Goal: Information Seeking & Learning: Learn about a topic

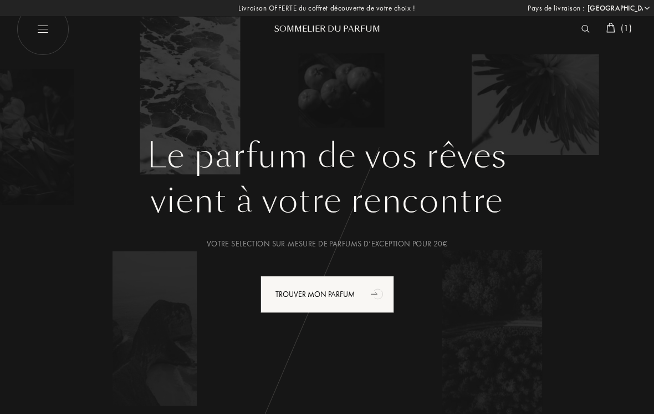
select select "FR"
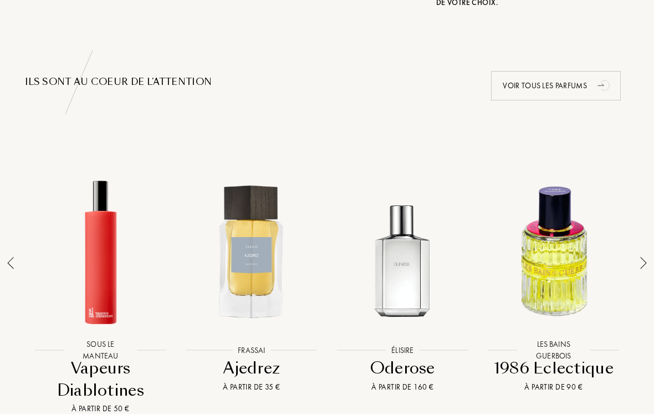
scroll to position [702, 0]
click at [637, 257] on div at bounding box center [644, 284] width 16 height 259
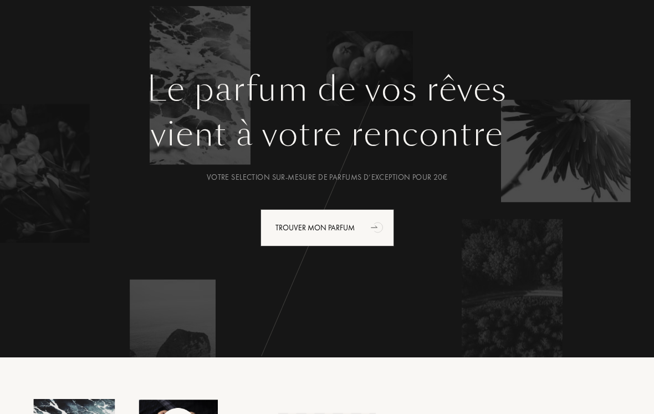
scroll to position [0, 0]
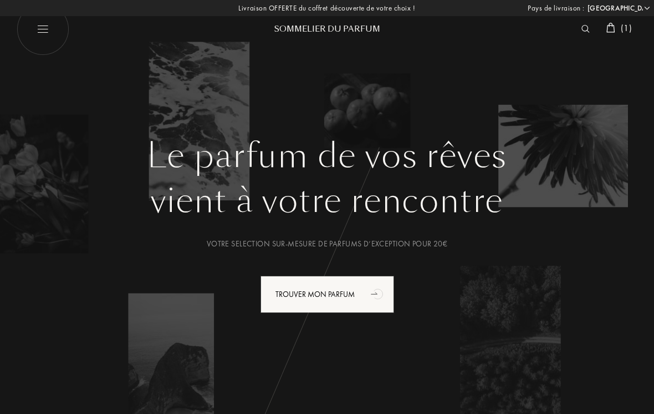
click at [576, 27] on div at bounding box center [588, 29] width 25 height 14
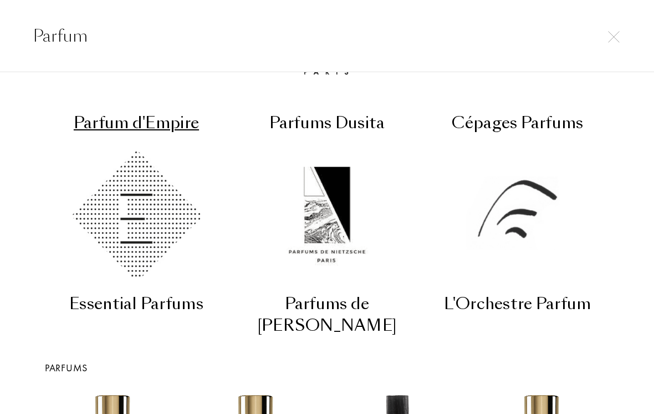
scroll to position [157, 0]
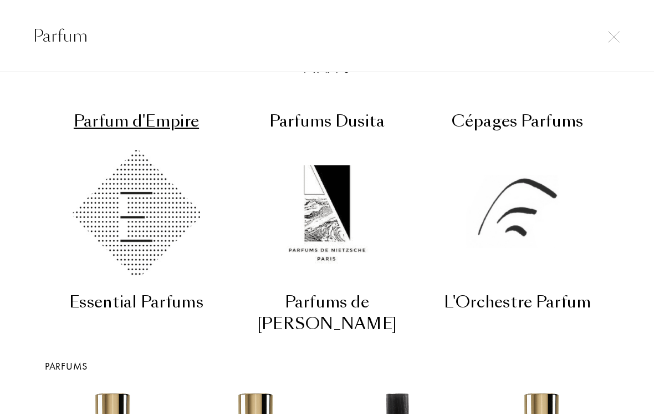
type input "Parfum"
click at [100, 110] on div "Parfum d'Empire" at bounding box center [136, 121] width 182 height 22
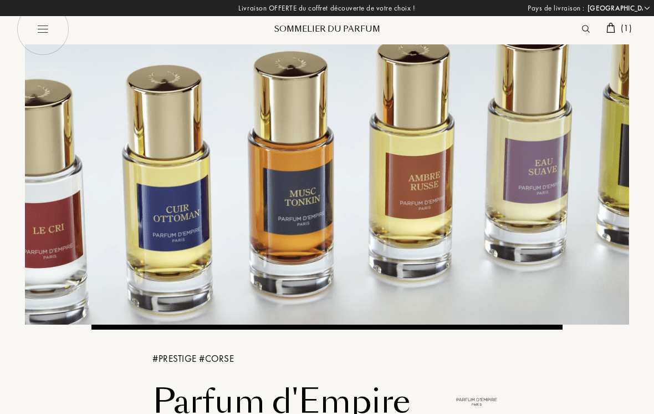
select select "FR"
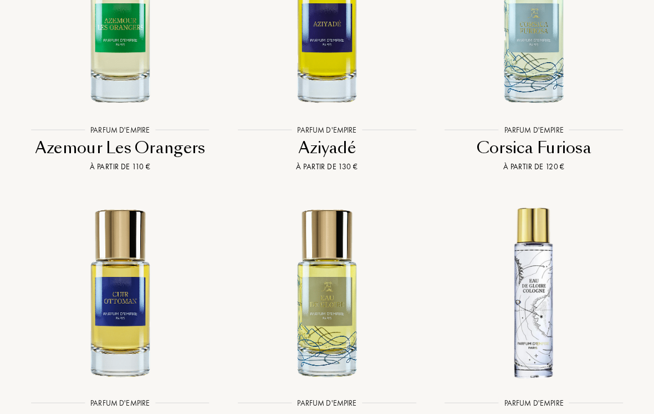
scroll to position [2440, 0]
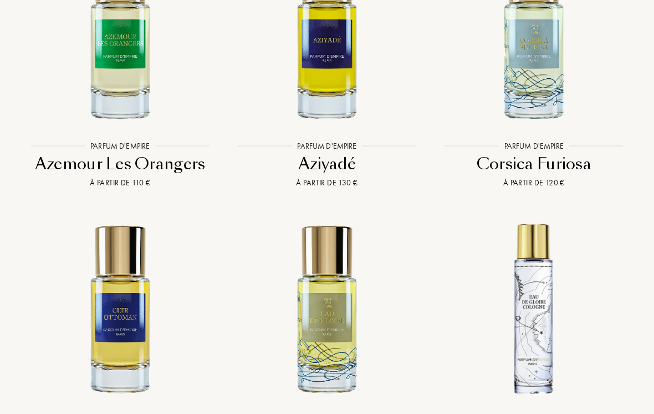
click at [527, 341] on img at bounding box center [534, 308] width 186 height 186
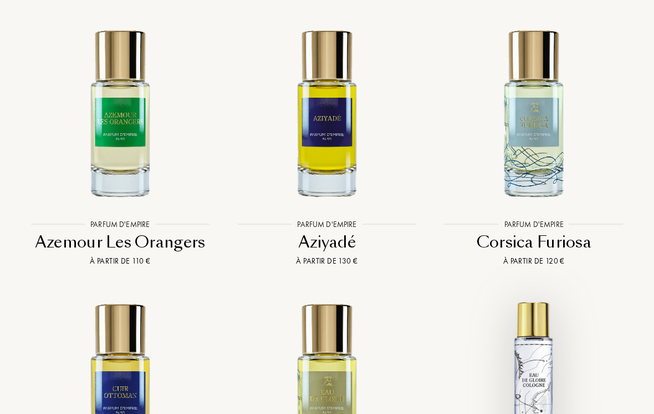
scroll to position [2360, 0]
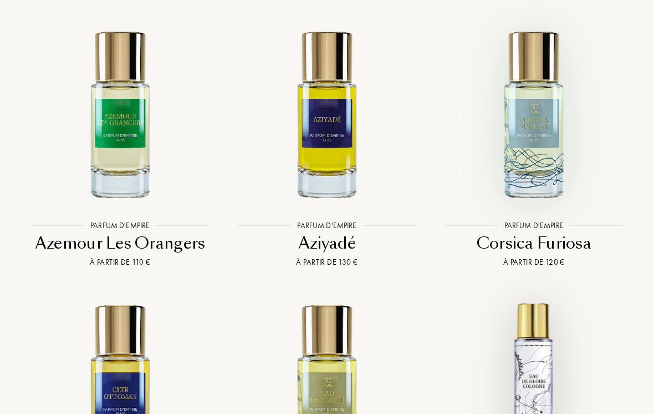
click at [547, 136] on img at bounding box center [534, 114] width 186 height 186
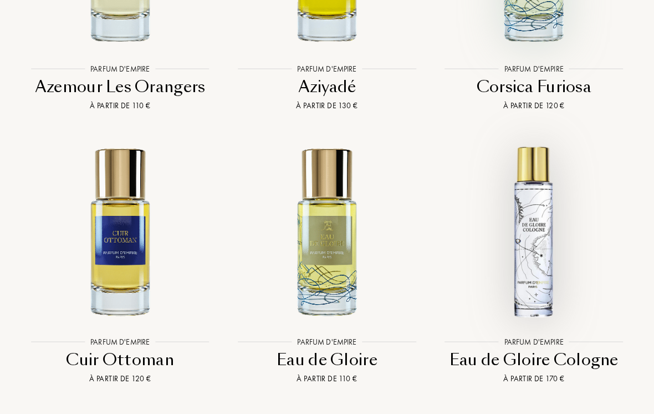
scroll to position [2517, 0]
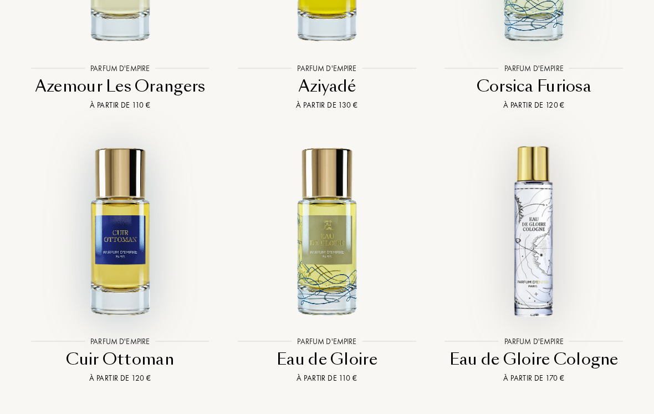
click at [116, 247] on img at bounding box center [120, 230] width 186 height 186
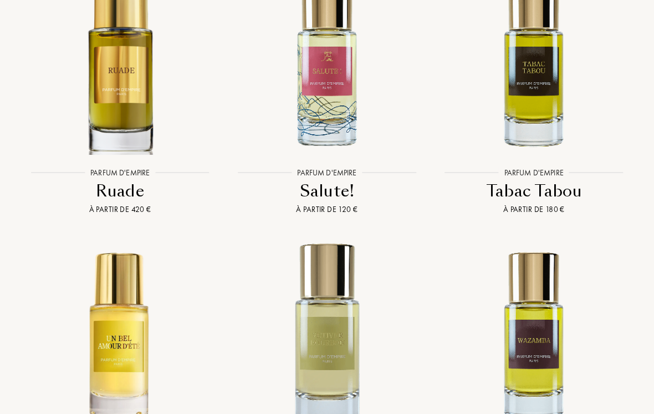
scroll to position [3799, 0]
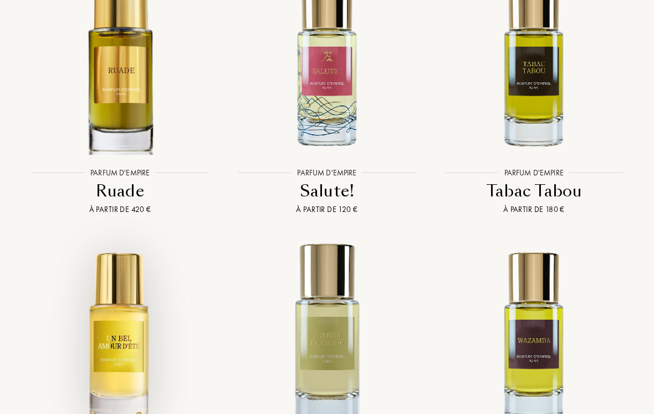
click at [107, 296] on img at bounding box center [120, 334] width 186 height 186
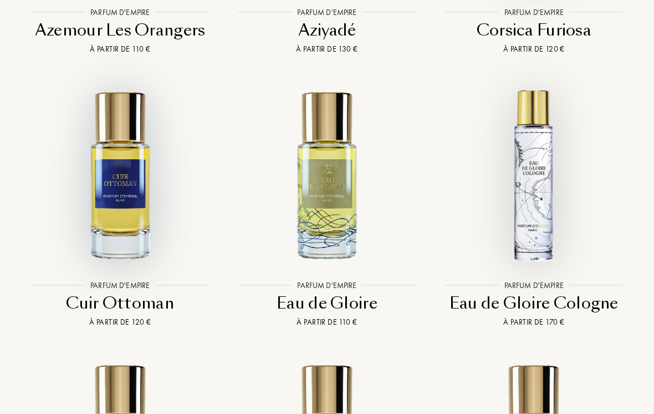
scroll to position [2572, 0]
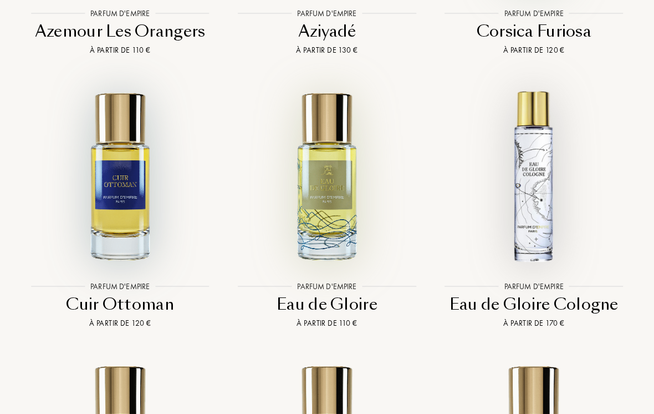
click at [336, 207] on img at bounding box center [327, 175] width 186 height 186
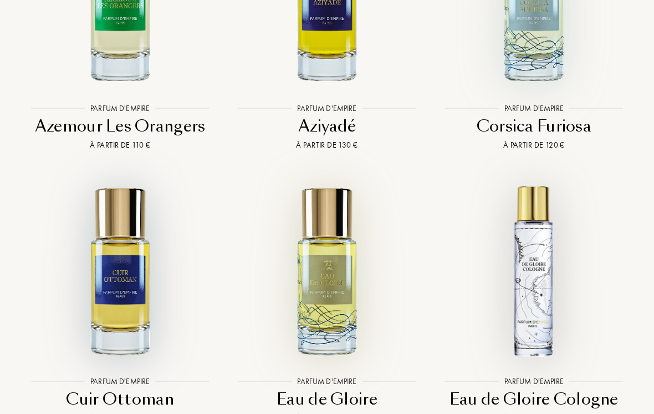
scroll to position [2473, 0]
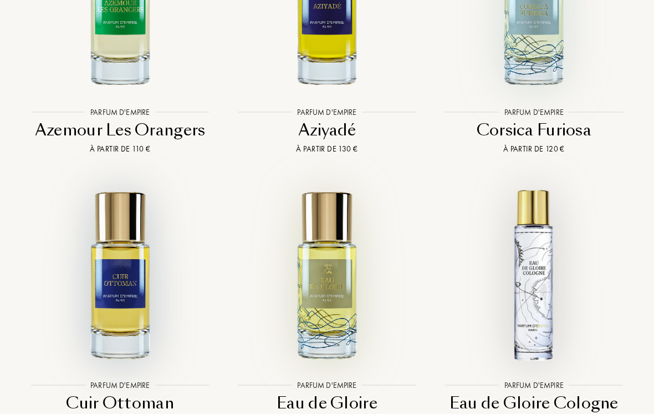
click at [114, 271] on img at bounding box center [120, 274] width 186 height 186
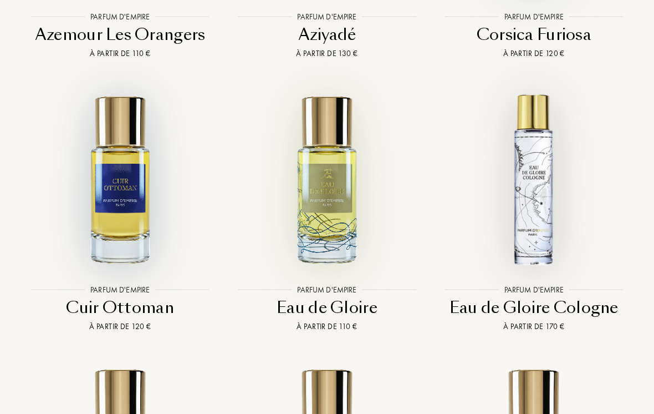
scroll to position [2569, 0]
click at [548, 231] on img at bounding box center [534, 178] width 186 height 186
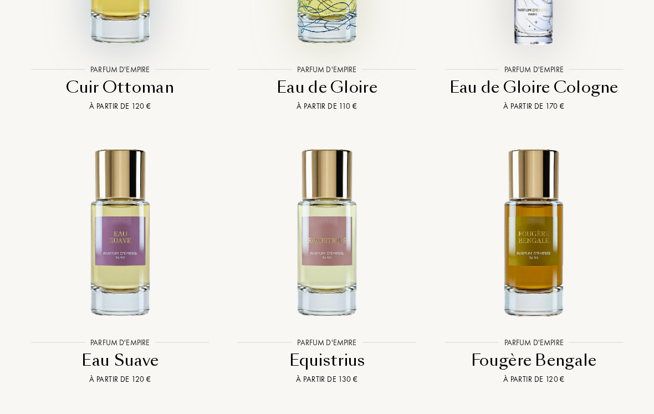
scroll to position [2789, 0]
click at [546, 251] on img at bounding box center [534, 231] width 186 height 186
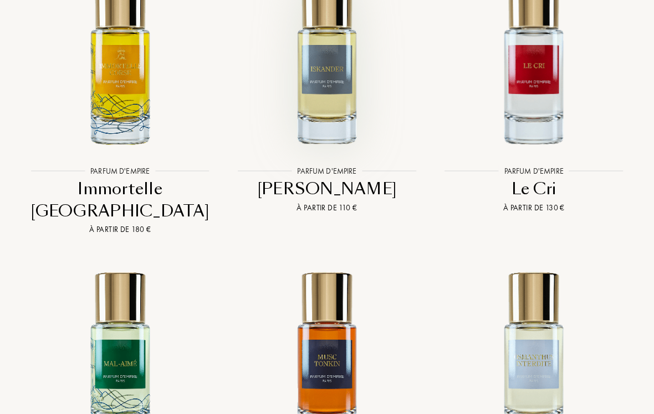
scroll to position [3233, 0]
click at [350, 111] on img at bounding box center [327, 60] width 186 height 186
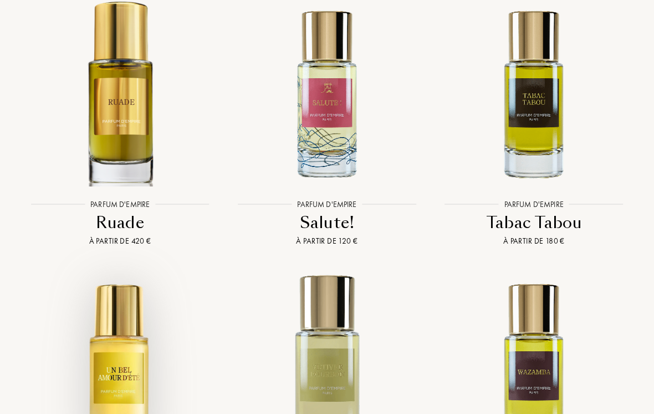
scroll to position [3771, 0]
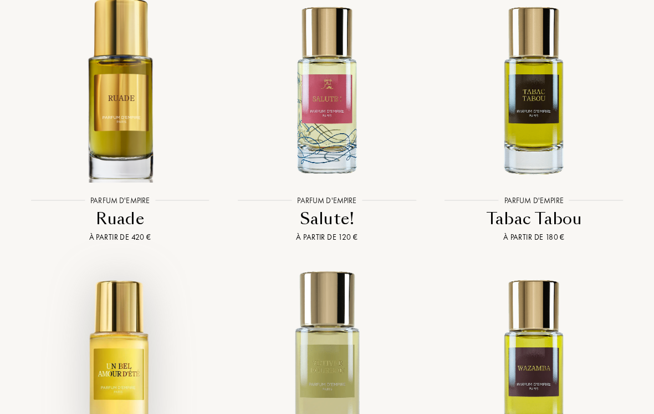
click at [105, 310] on img at bounding box center [120, 362] width 186 height 186
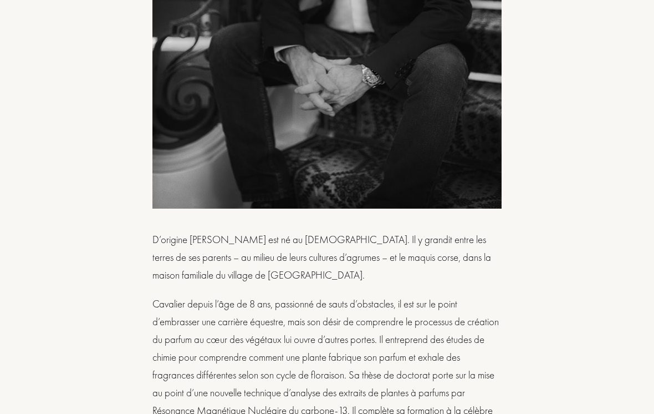
scroll to position [1158, 0]
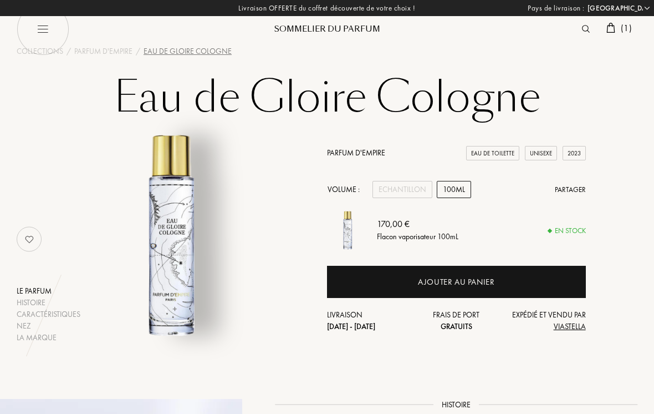
select select "FR"
click at [403, 192] on div "Echantillon" at bounding box center [403, 189] width 60 height 17
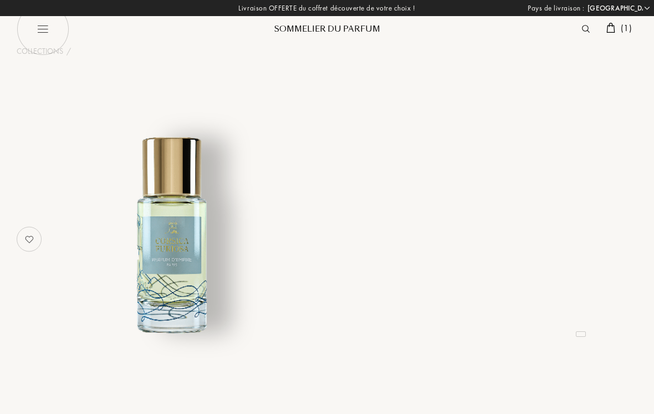
select select "FR"
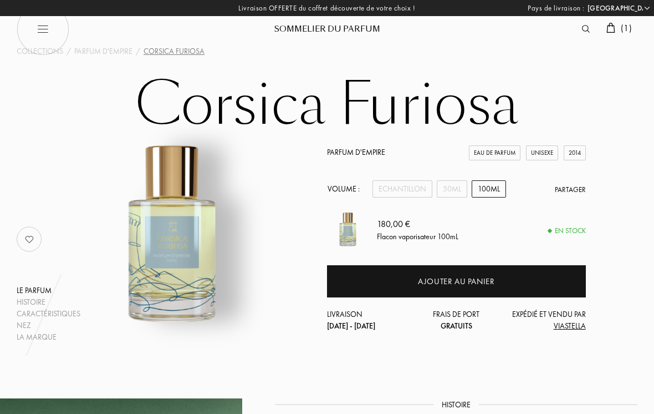
click at [406, 191] on div "Echantillon" at bounding box center [403, 188] width 60 height 17
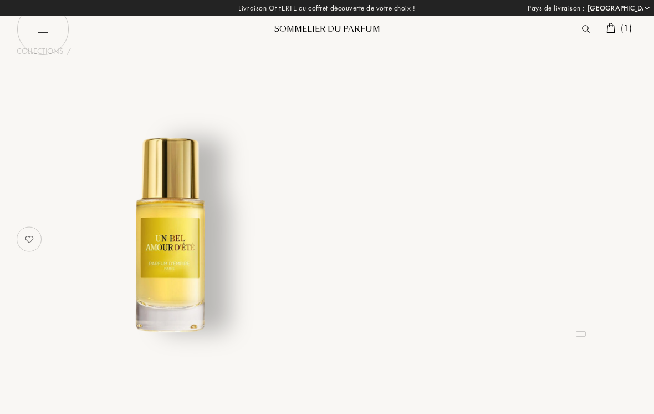
select select "FR"
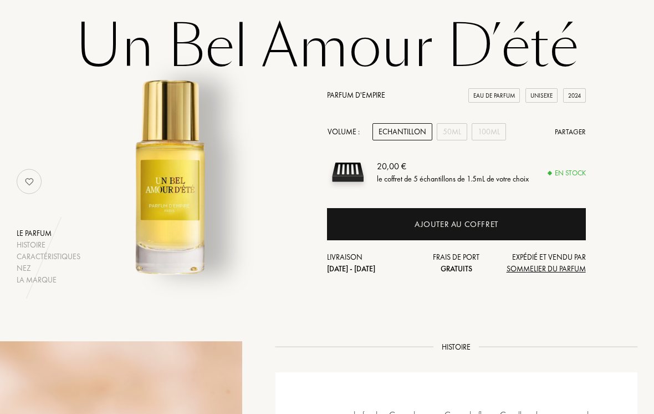
scroll to position [53, 0]
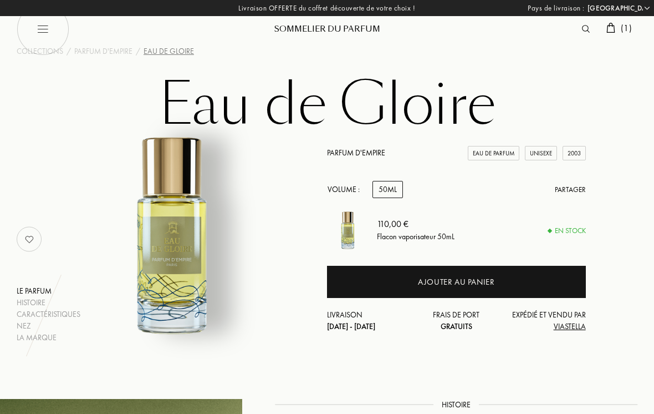
select select "FR"
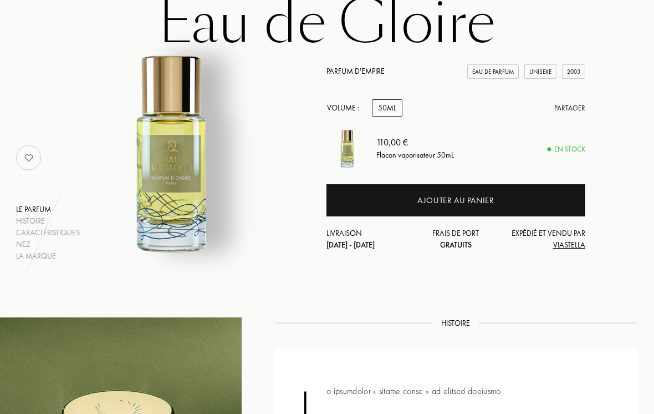
scroll to position [82, 1]
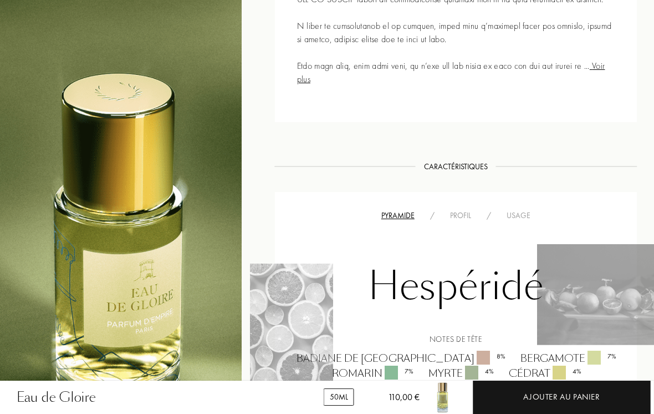
click at [521, 210] on div "Usage" at bounding box center [519, 216] width 39 height 12
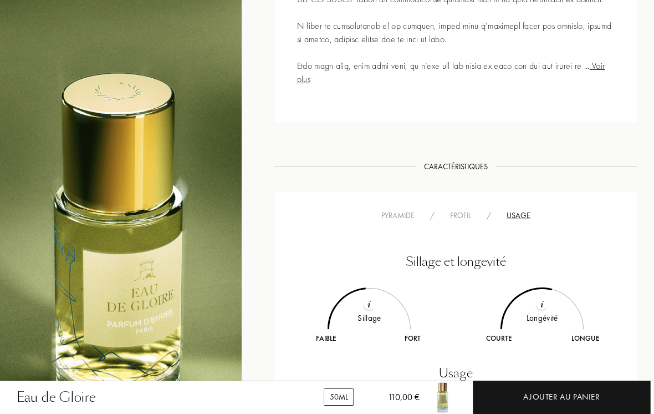
scroll to position [673, 0]
click at [463, 215] on div "Profil" at bounding box center [461, 216] width 37 height 12
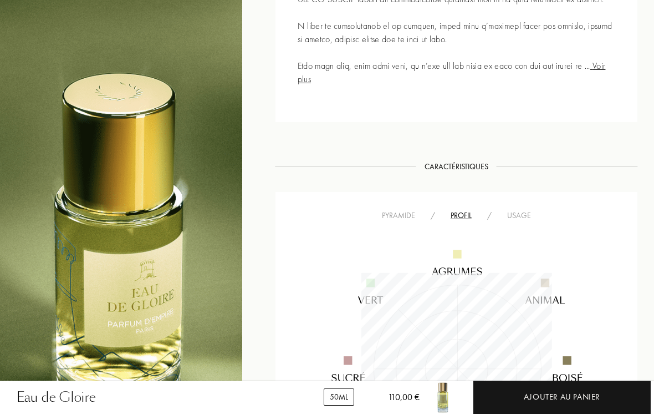
scroll to position [191, 191]
click at [516, 205] on div "Pyramide / Profil / Usage" at bounding box center [457, 356] width 362 height 328
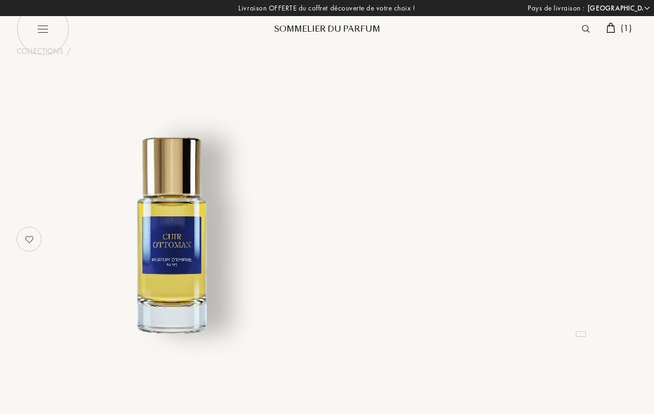
select select "FR"
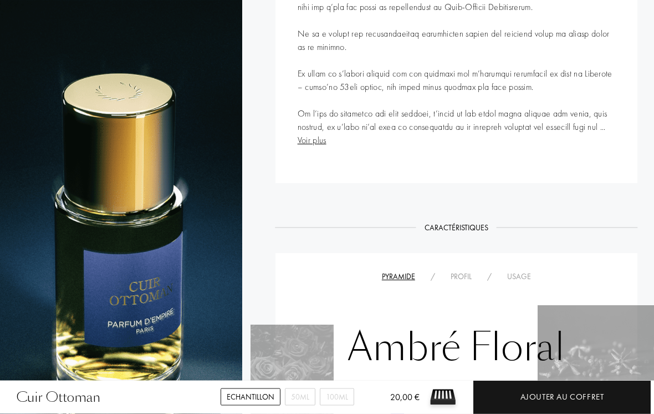
click at [520, 278] on div "Usage" at bounding box center [519, 277] width 39 height 12
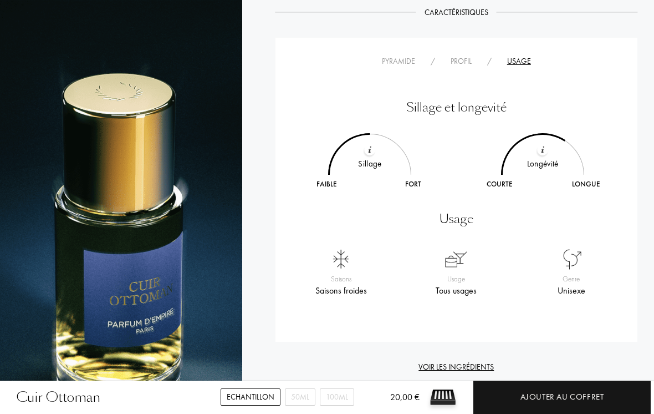
scroll to position [796, 0]
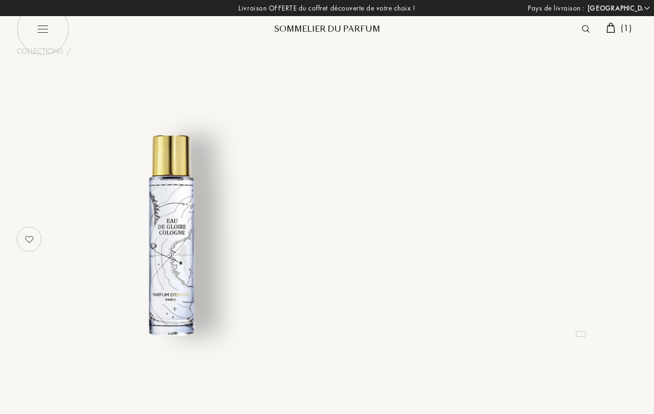
select select "FR"
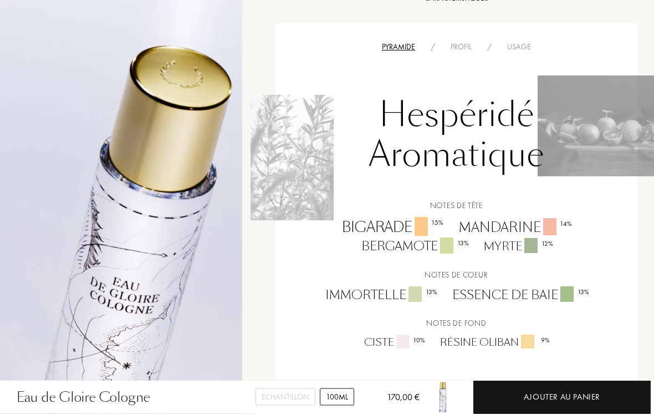
scroll to position [721, 0]
click at [522, 42] on div "Usage" at bounding box center [519, 48] width 39 height 12
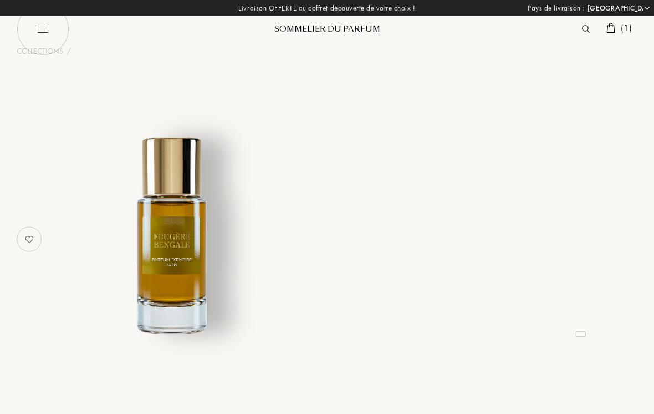
select select "FR"
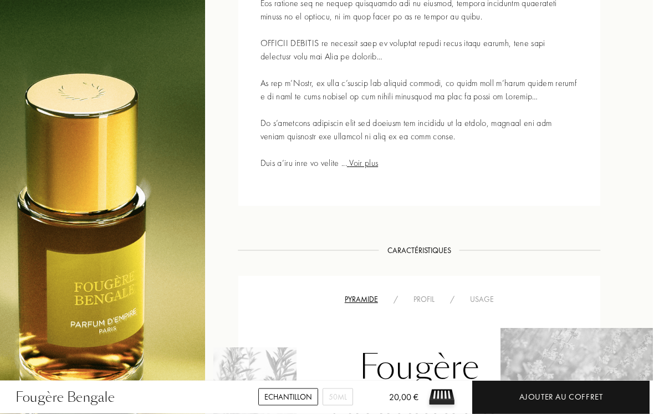
scroll to position [576, 36]
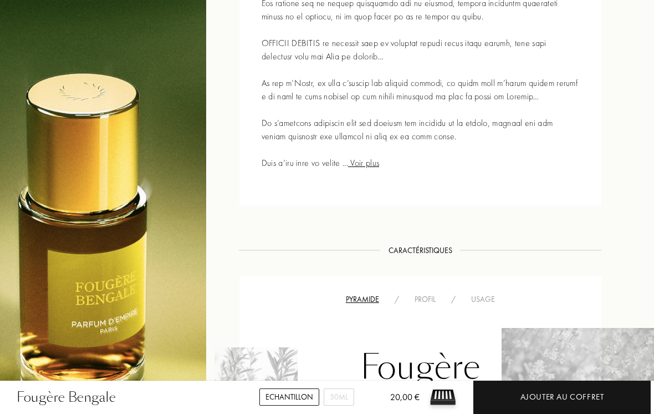
click at [490, 298] on div "Usage" at bounding box center [483, 299] width 39 height 12
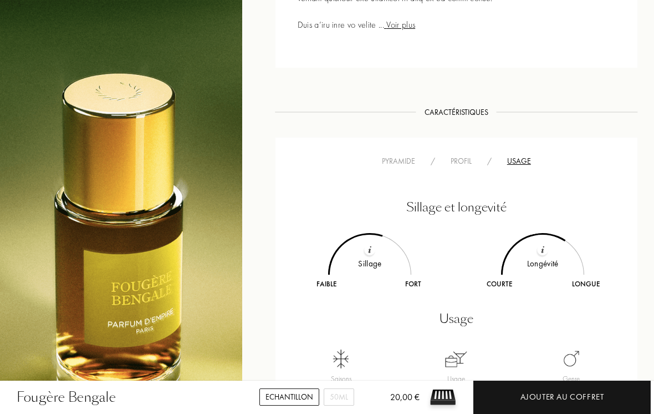
scroll to position [713, 0]
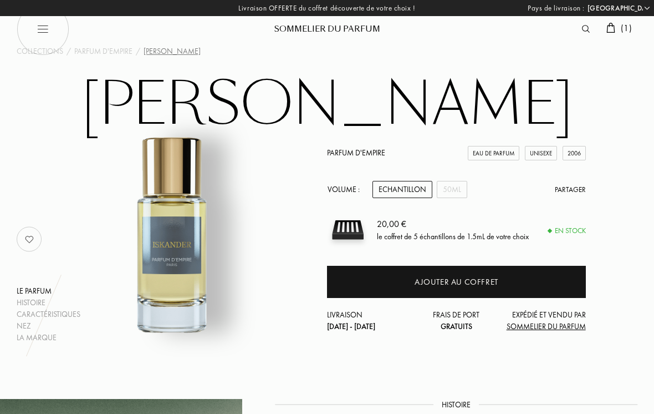
select select "FR"
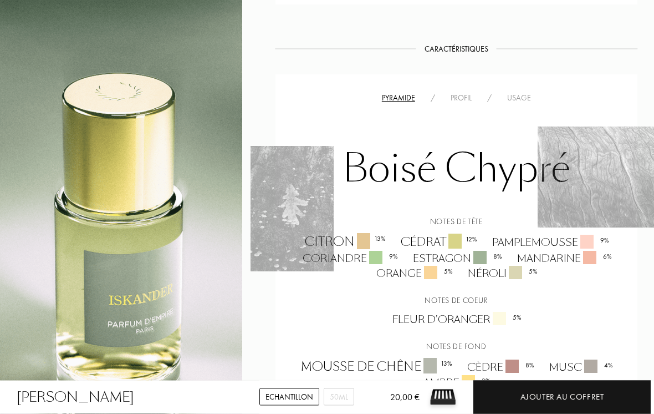
scroll to position [735, 0]
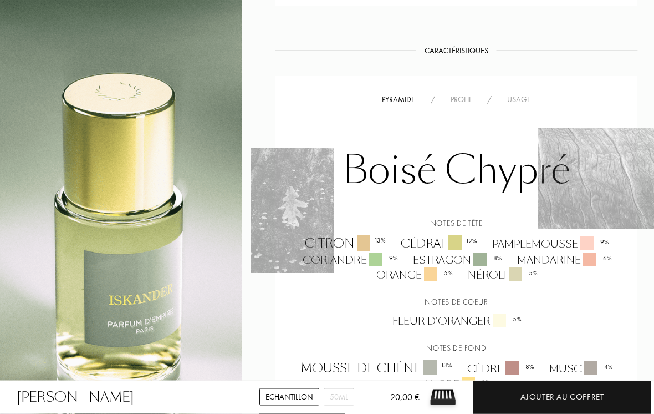
click at [516, 106] on div "Usage" at bounding box center [519, 100] width 39 height 12
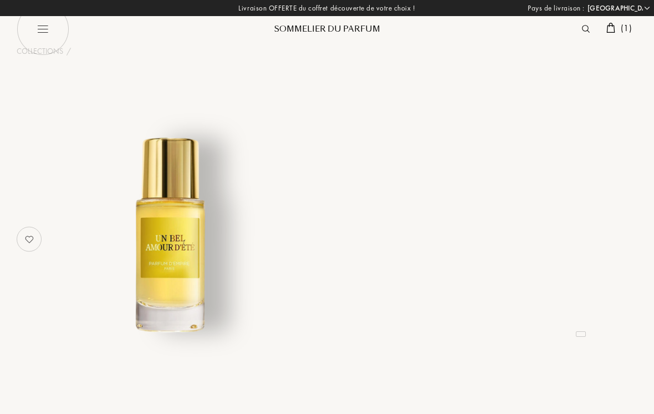
select select "FR"
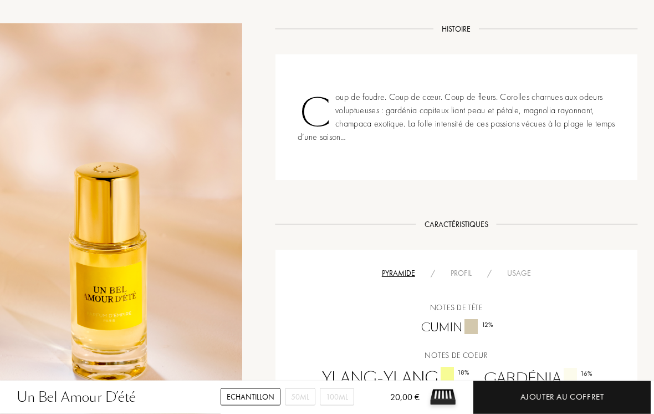
scroll to position [365, 0]
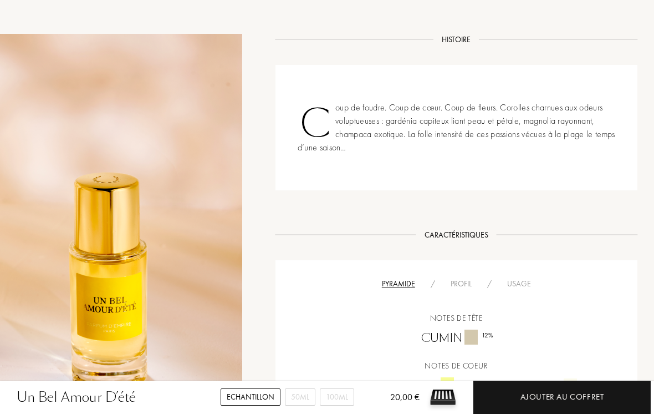
click at [516, 283] on div "Usage" at bounding box center [519, 284] width 39 height 12
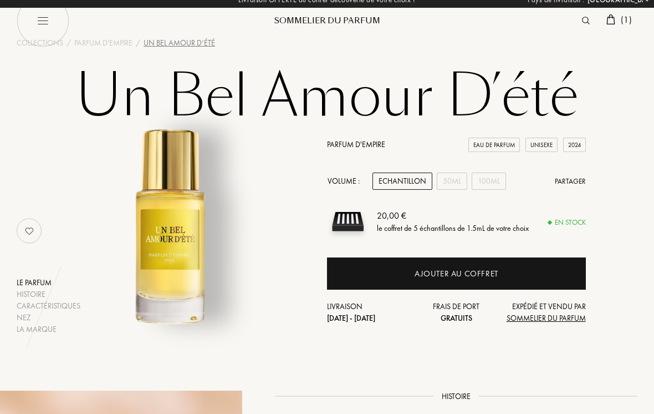
scroll to position [0, 0]
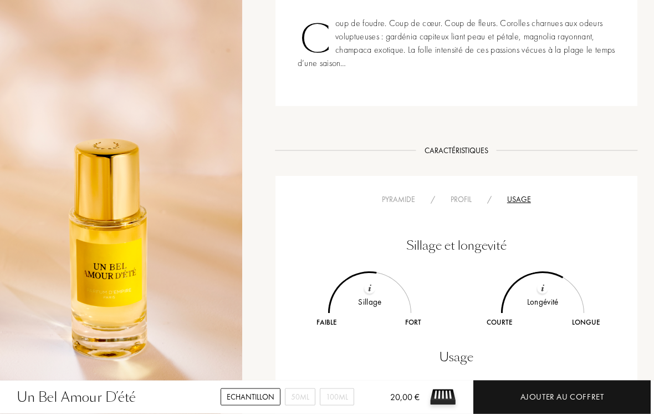
click at [392, 205] on div "Pyramide" at bounding box center [398, 200] width 49 height 12
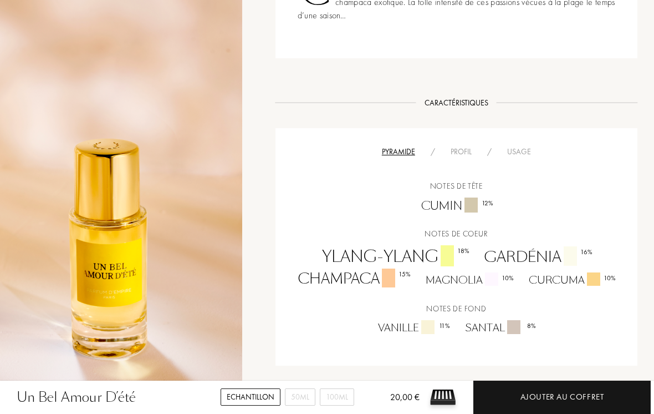
scroll to position [501, 0]
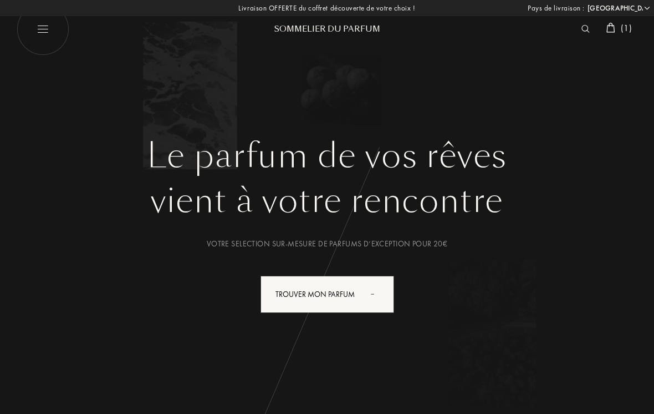
select select "FR"
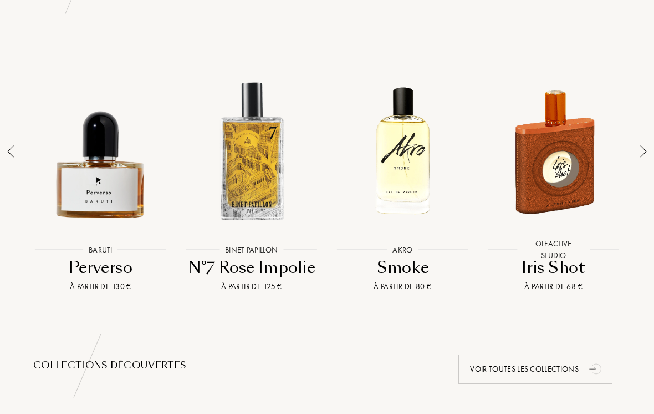
scroll to position [806, 0]
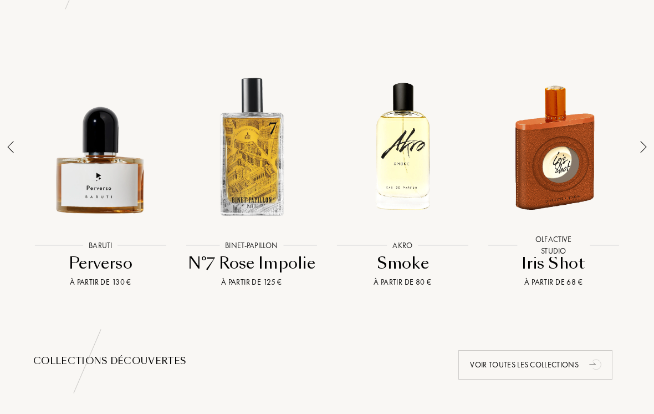
click at [227, 177] on div at bounding box center [252, 147] width 146 height 170
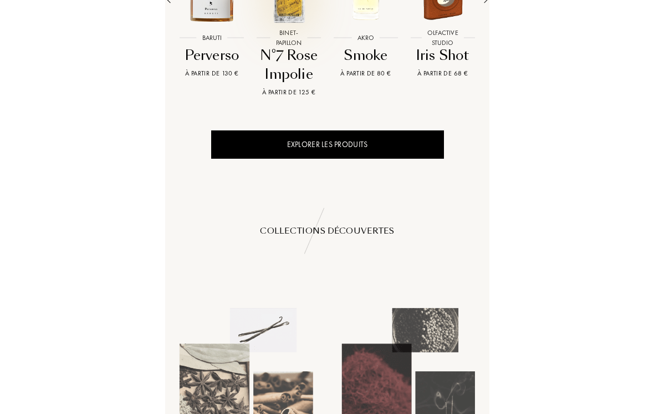
scroll to position [1136, 0]
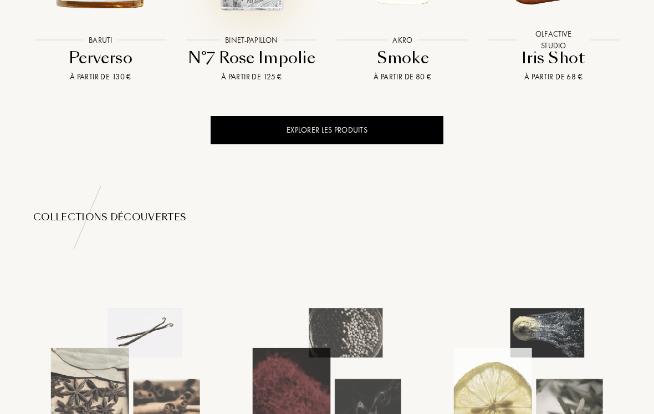
select select "FR"
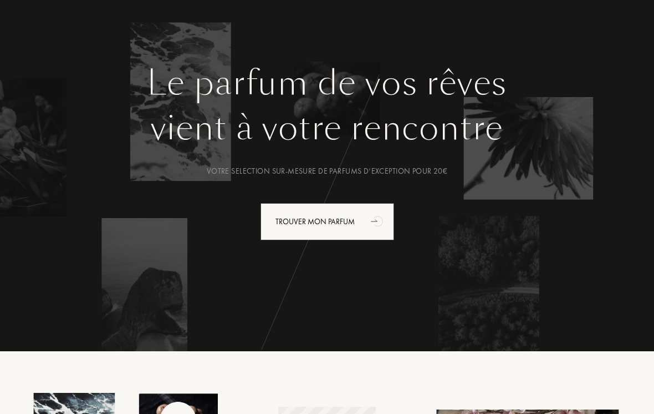
scroll to position [0, 0]
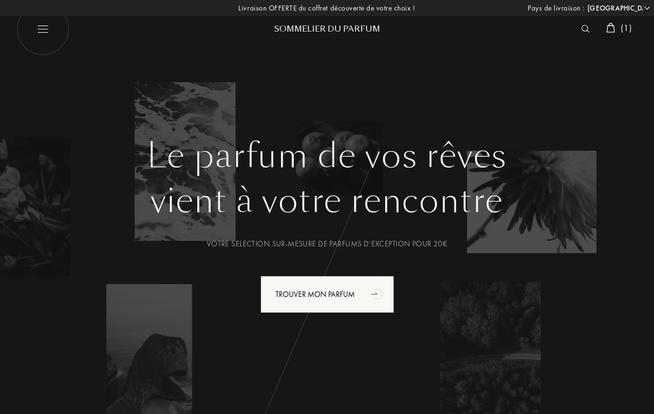
click at [582, 32] on img at bounding box center [586, 29] width 8 height 8
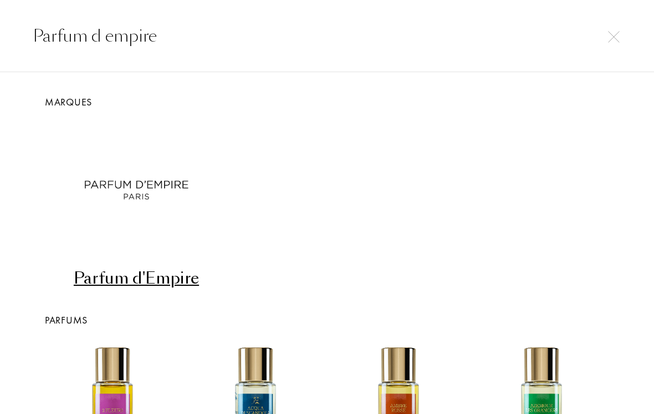
type input "Parfum d empire"
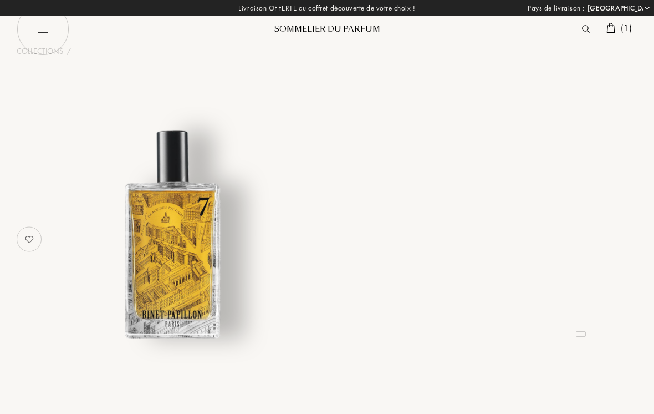
select select "FR"
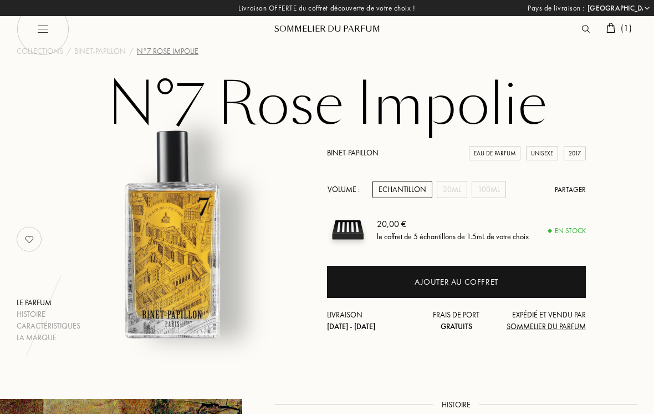
scroll to position [3, 0]
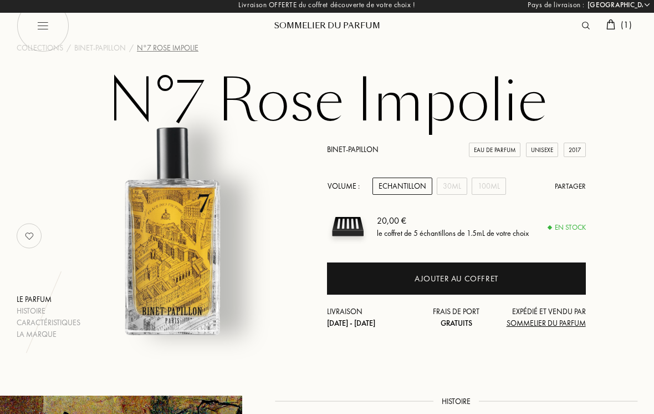
click at [492, 182] on div "100mL" at bounding box center [489, 185] width 34 height 17
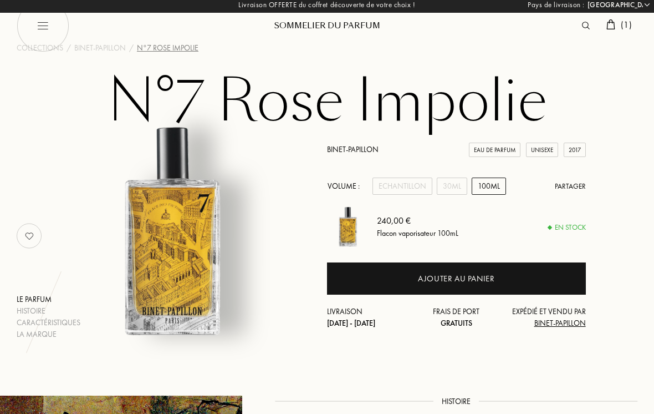
click at [449, 189] on div "30mL" at bounding box center [452, 185] width 30 height 17
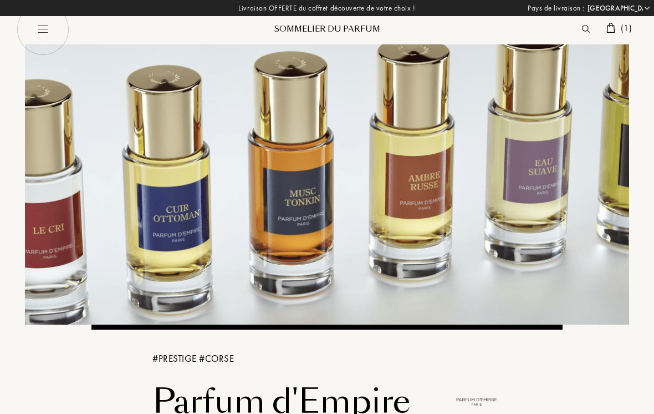
select select "FR"
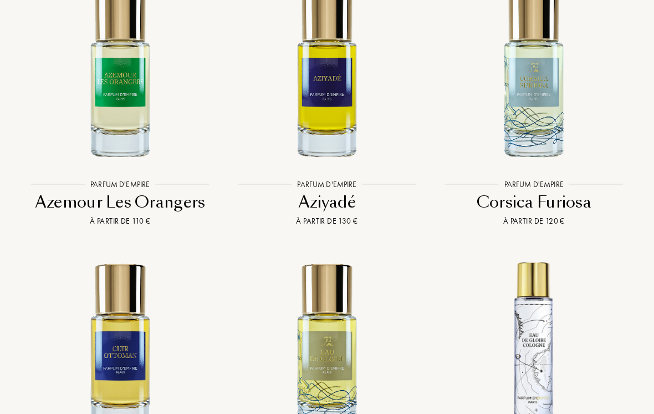
scroll to position [2401, 0]
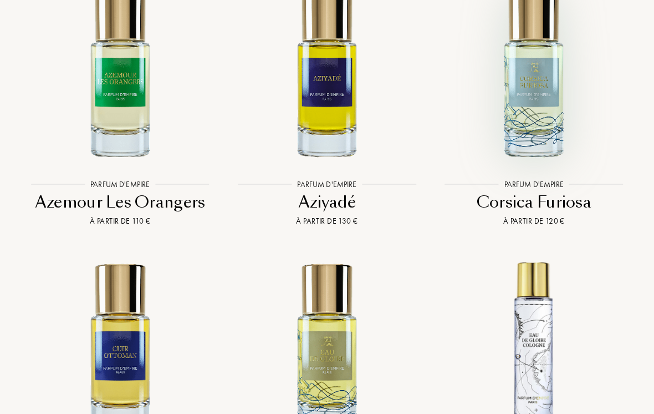
click at [541, 90] on img at bounding box center [534, 72] width 186 height 186
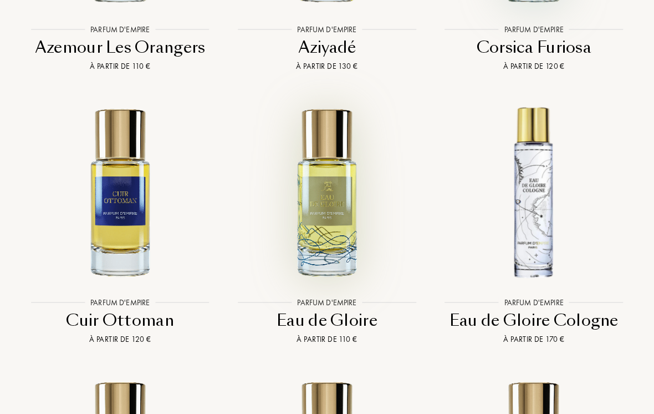
scroll to position [2556, 0]
click at [338, 199] on img at bounding box center [327, 191] width 186 height 186
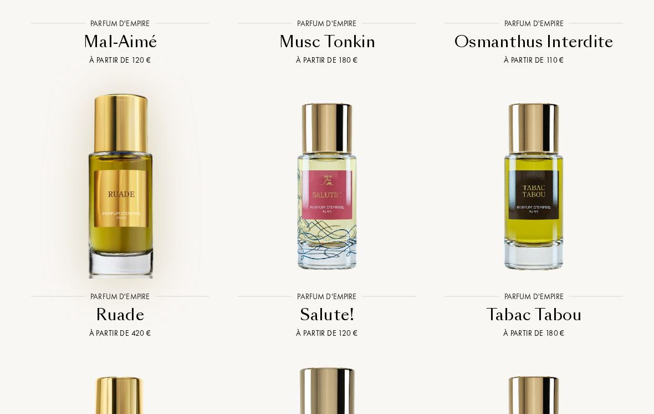
scroll to position [3675, 0]
click at [103, 200] on img at bounding box center [120, 185] width 186 height 186
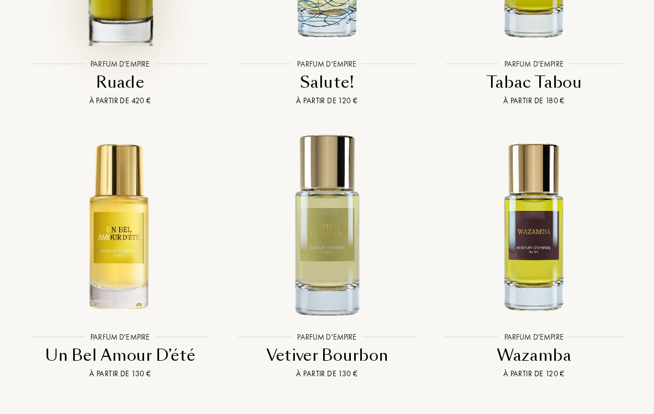
scroll to position [3906, 0]
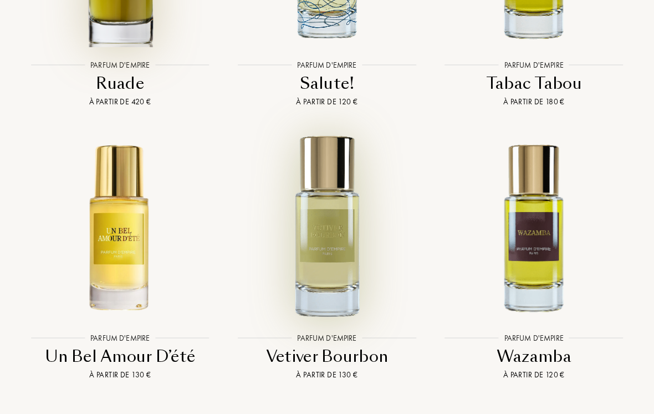
click at [342, 167] on img at bounding box center [327, 227] width 186 height 186
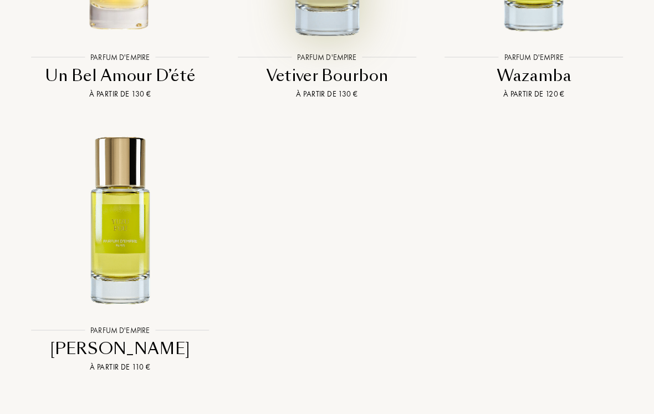
scroll to position [4187, 0]
click at [113, 206] on img at bounding box center [120, 219] width 186 height 186
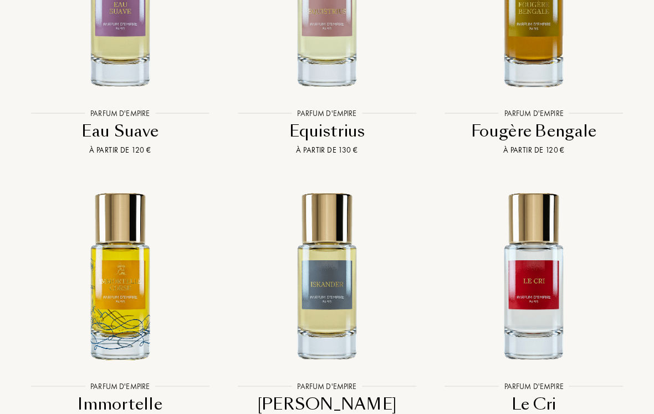
scroll to position [3021, 0]
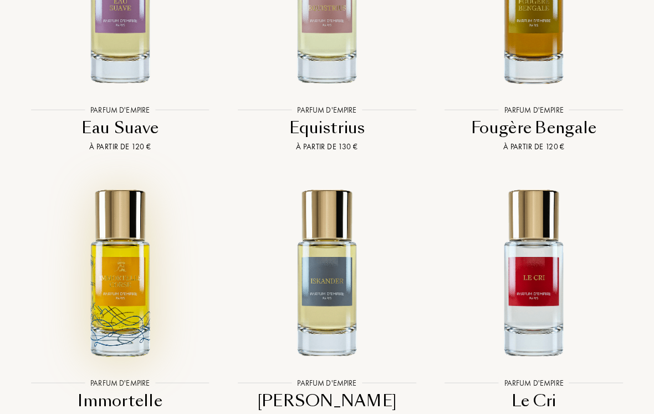
click at [119, 238] on img at bounding box center [120, 272] width 186 height 186
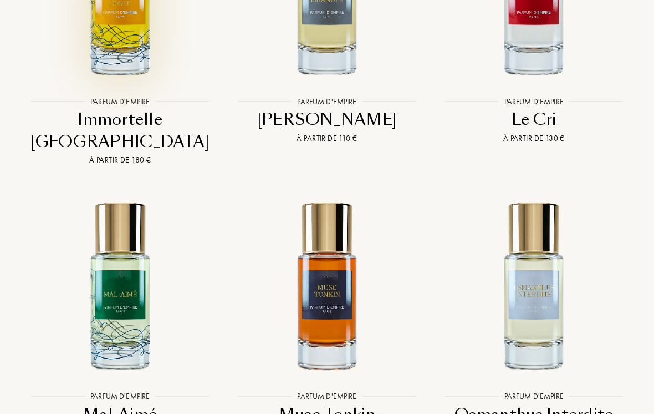
scroll to position [3302, 0]
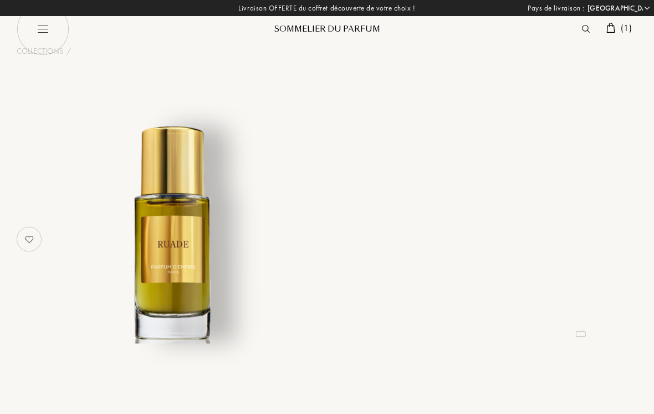
select select "FR"
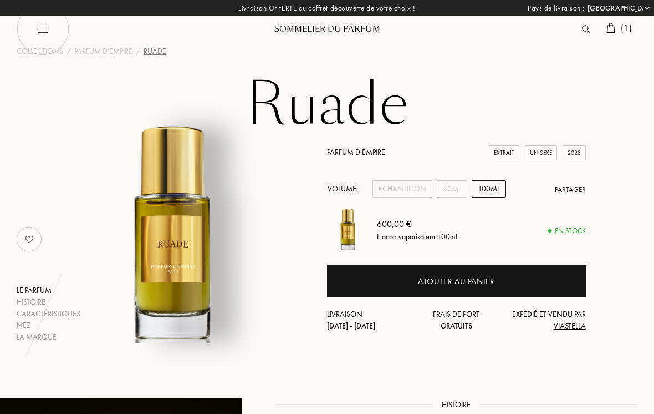
click at [457, 187] on div "50mL" at bounding box center [452, 188] width 30 height 17
click at [497, 182] on div "100mL" at bounding box center [489, 188] width 34 height 17
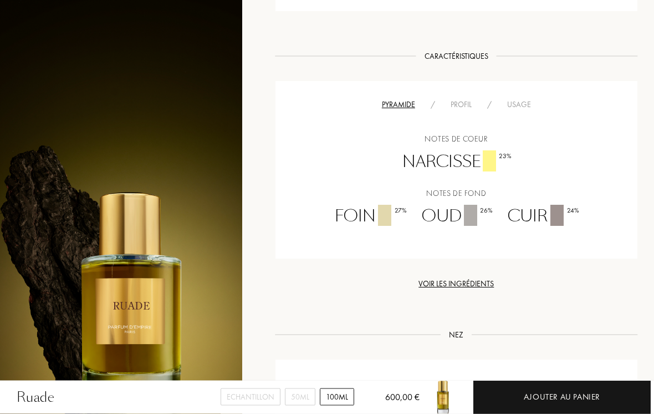
scroll to position [530, 0]
click at [520, 105] on div "Usage" at bounding box center [519, 105] width 39 height 12
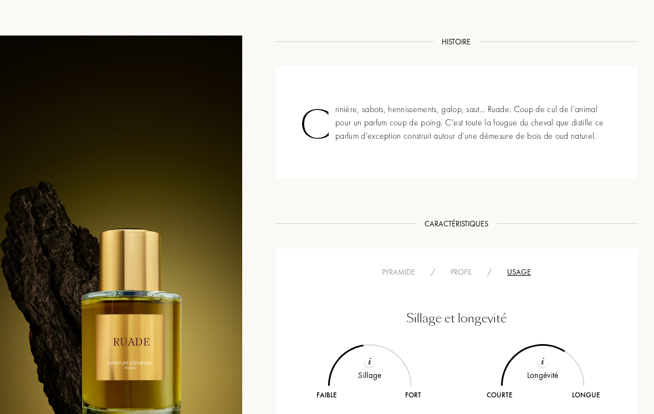
scroll to position [0, 0]
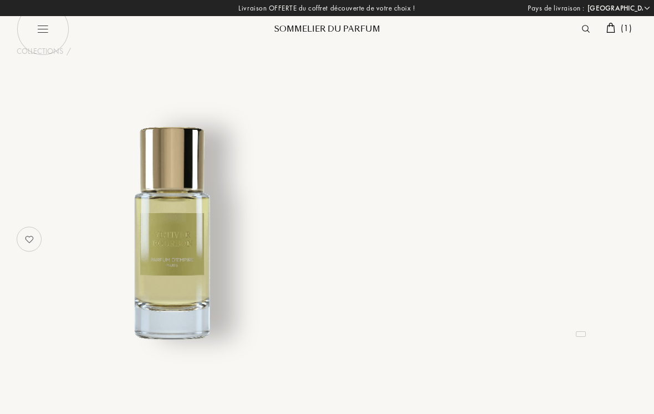
select select "FR"
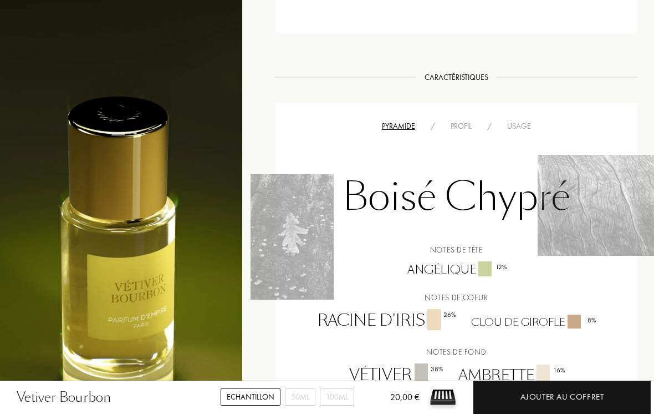
scroll to position [548, 0]
click at [520, 128] on div "Usage" at bounding box center [519, 127] width 39 height 12
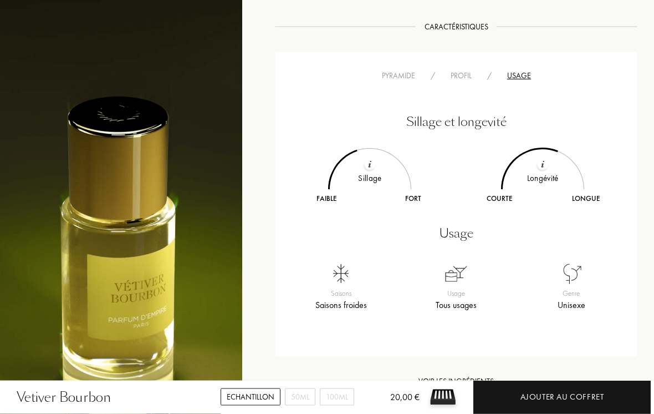
scroll to position [595, 0]
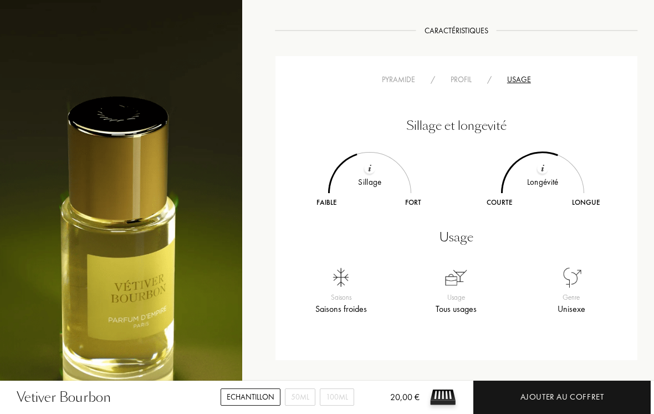
click at [408, 74] on div "Pyramide" at bounding box center [398, 80] width 49 height 12
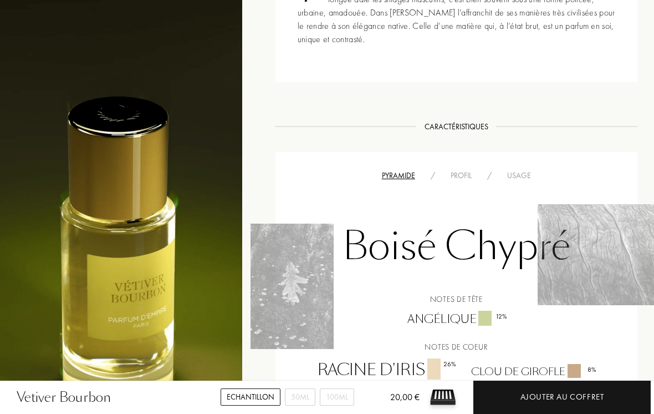
scroll to position [499, 0]
click at [521, 175] on div "Usage" at bounding box center [519, 176] width 39 height 12
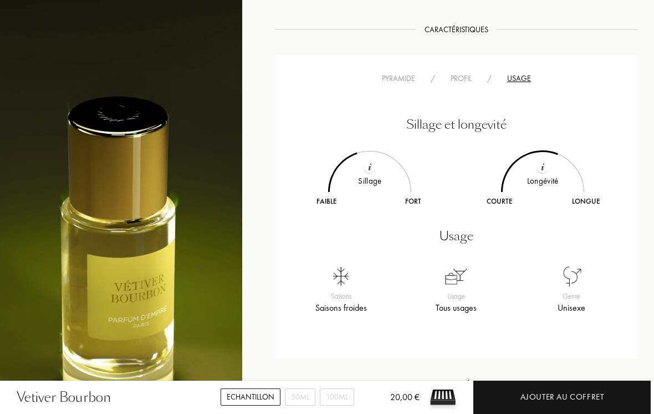
scroll to position [602, 0]
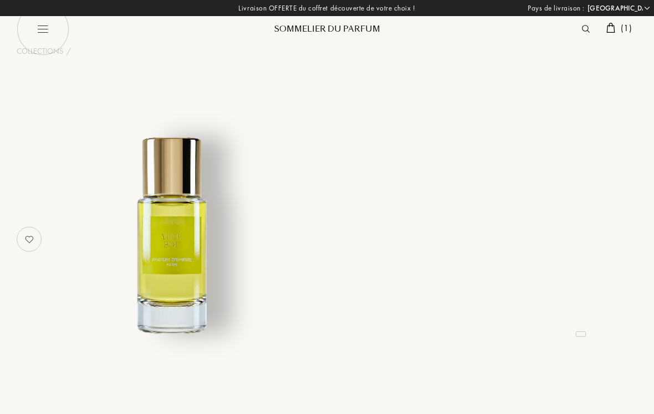
select select "FR"
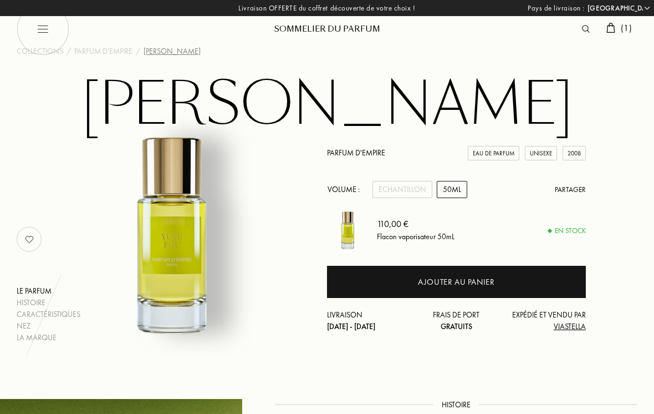
click at [409, 186] on div "Echantillon" at bounding box center [403, 189] width 60 height 17
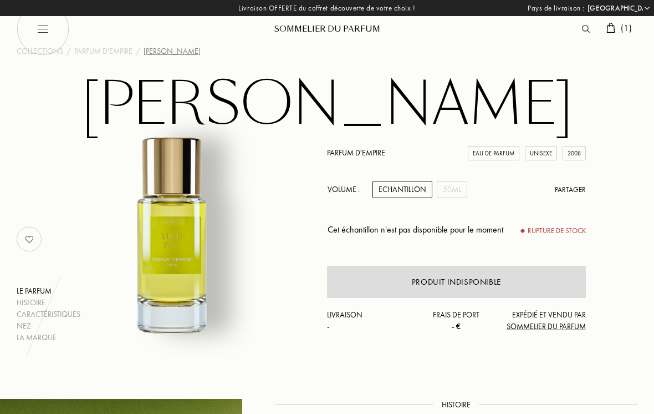
click at [457, 195] on div "50mL" at bounding box center [452, 189] width 30 height 17
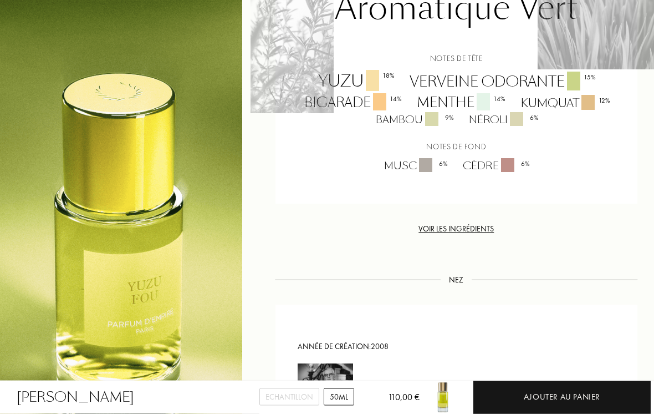
scroll to position [900, 0]
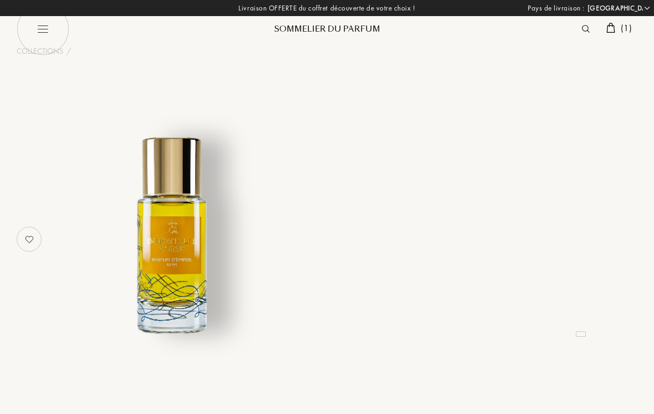
select select "FR"
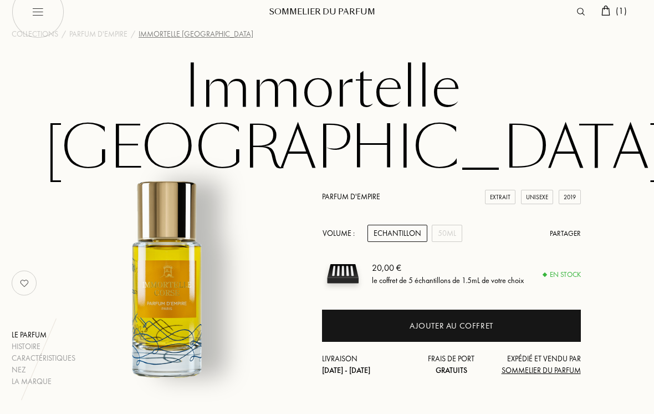
scroll to position [22, 4]
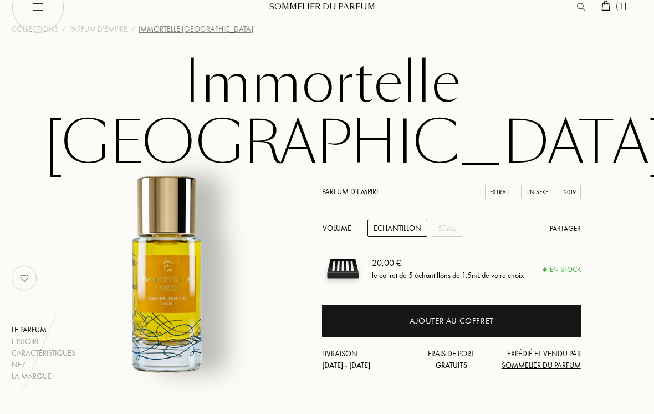
click at [28, 324] on div "Le parfum" at bounding box center [44, 330] width 64 height 12
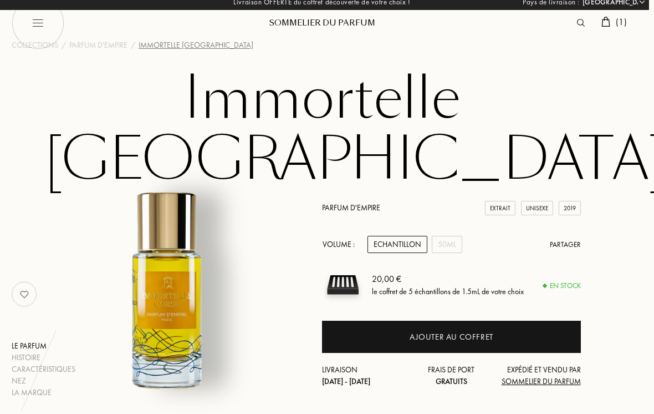
scroll to position [0, 5]
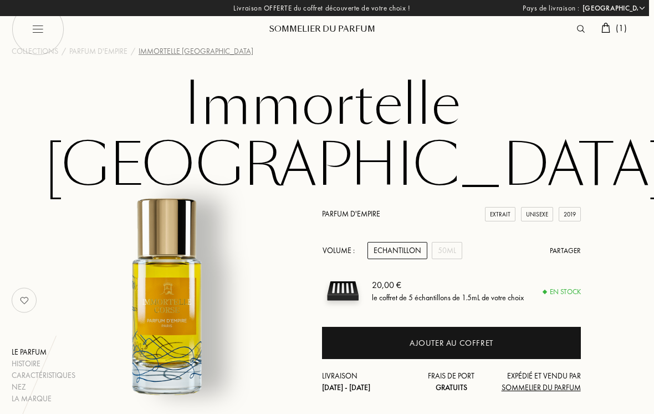
click at [29, 358] on div "Histoire" at bounding box center [44, 364] width 64 height 12
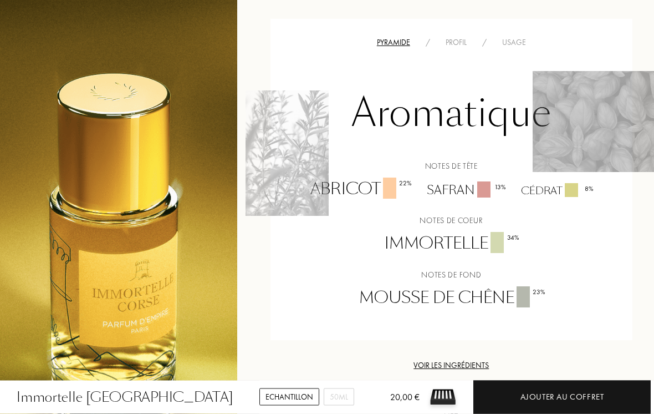
scroll to position [935, 5]
